Goal: Check status: Check status

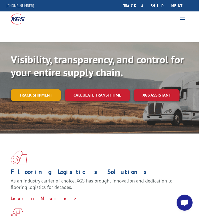
scroll to position [34, 0]
click at [44, 100] on link "Track shipment" at bounding box center [36, 94] width 50 height 11
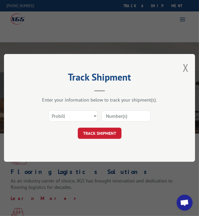
drag, startPoint x: 116, startPoint y: 120, endPoint x: 109, endPoint y: 119, distance: 7.2
click at [117, 120] on input at bounding box center [125, 116] width 49 height 11
paste input "17601000"
type input "17601000"
click at [92, 130] on button "TRACK SHIPMENT" at bounding box center [99, 133] width 44 height 11
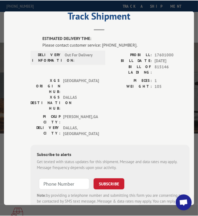
scroll to position [27, 0]
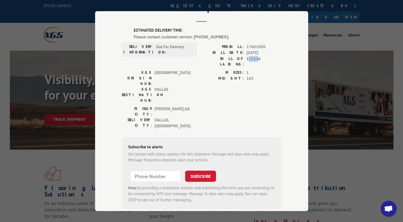
drag, startPoint x: 246, startPoint y: 59, endPoint x: 256, endPoint y: 60, distance: 10.2
click at [198, 60] on span "815146" at bounding box center [263, 61] width 35 height 11
click at [198, 62] on div "PROBILL: 17601000 BILL DATE: [DATE] BILL OF LADING: 815146" at bounding box center [242, 57] width 80 height 26
click at [198, 58] on span "815146" at bounding box center [263, 61] width 35 height 11
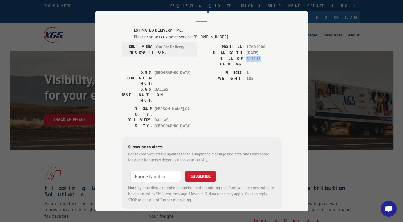
copy span "815146"
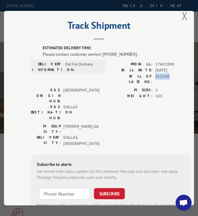
scroll to position [0, 0]
